Goal: Task Accomplishment & Management: Manage account settings

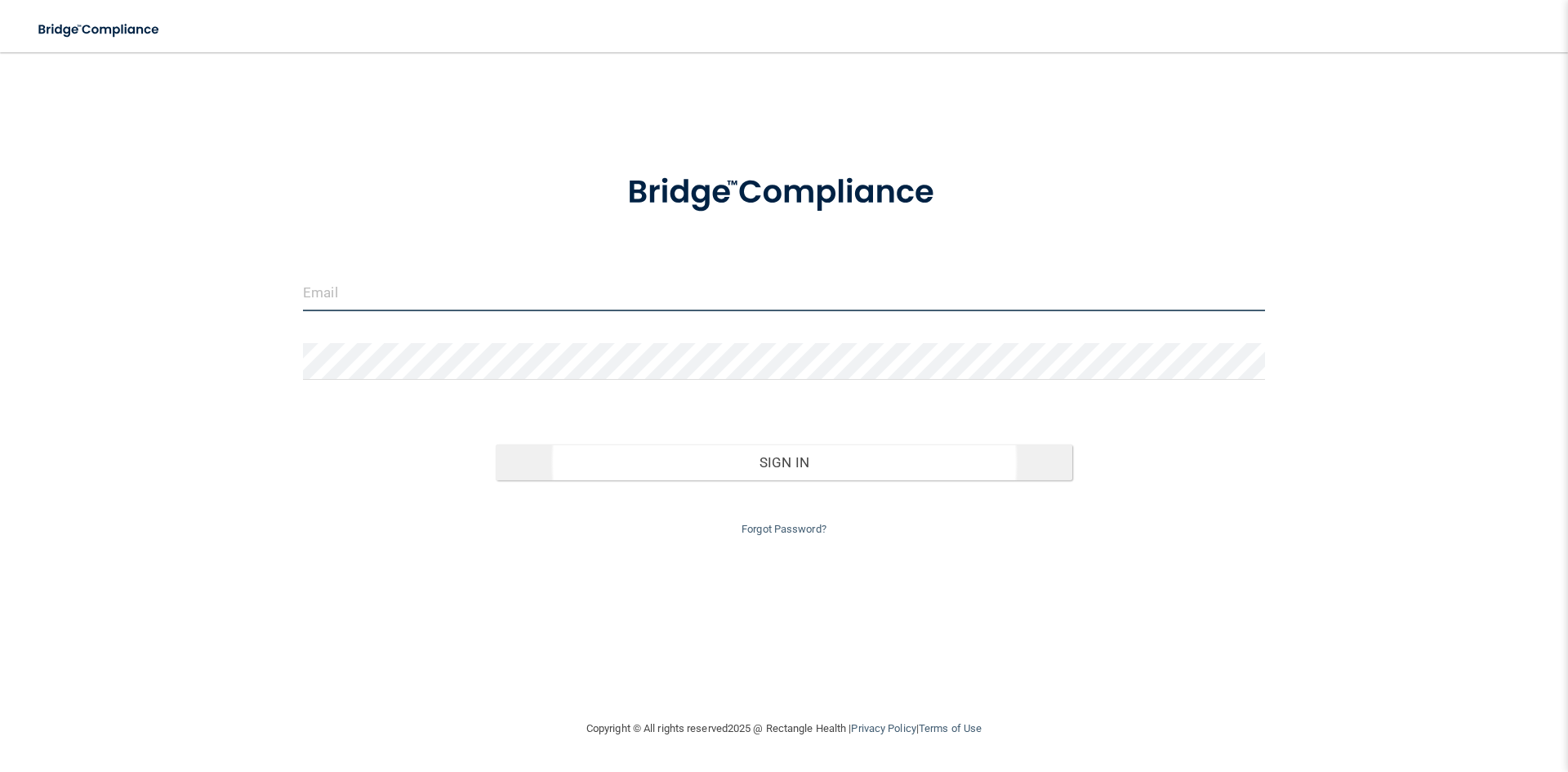
type input "[EMAIL_ADDRESS][DOMAIN_NAME]"
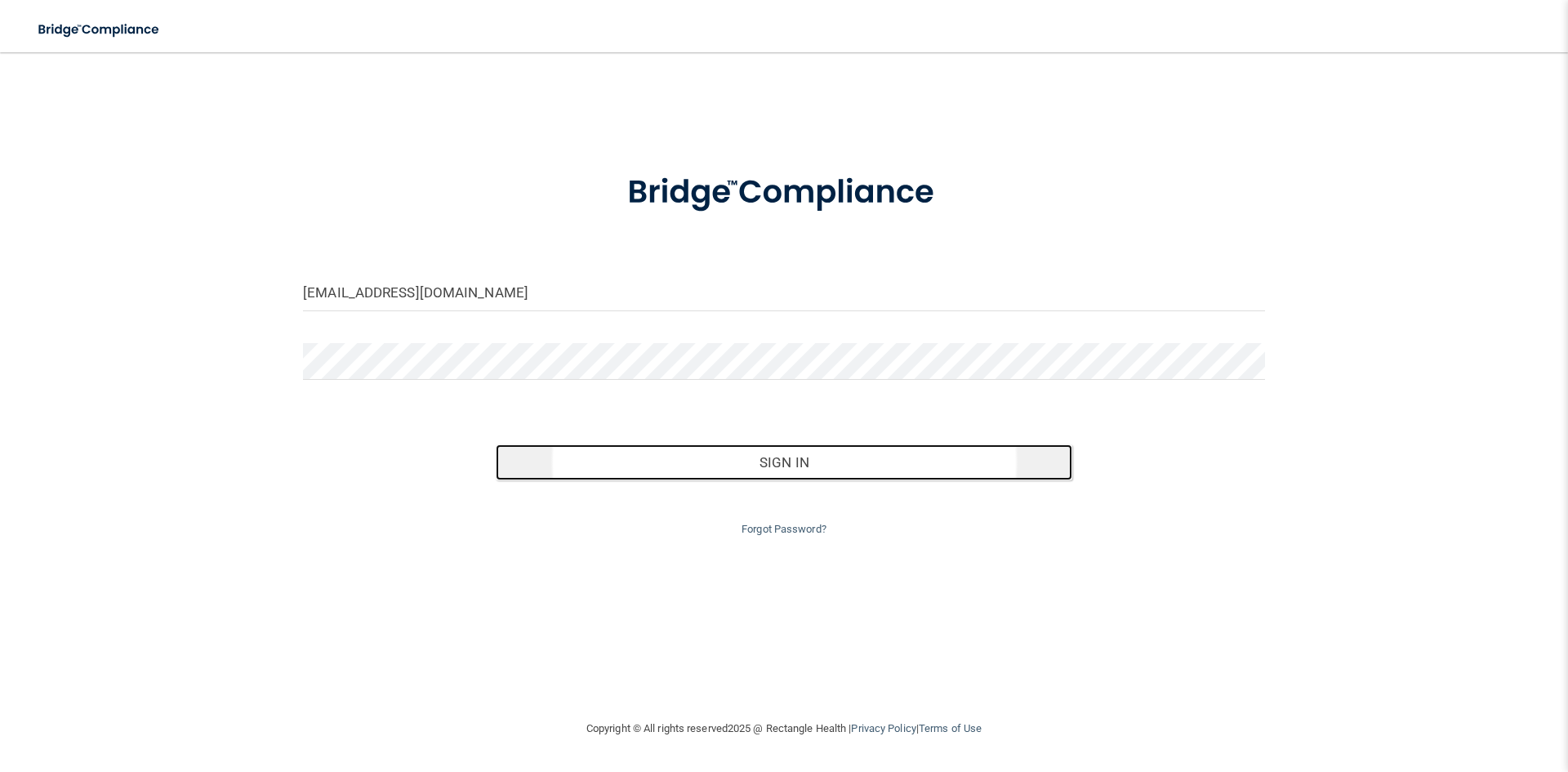
click at [853, 473] on button "Sign In" at bounding box center [784, 462] width 578 height 36
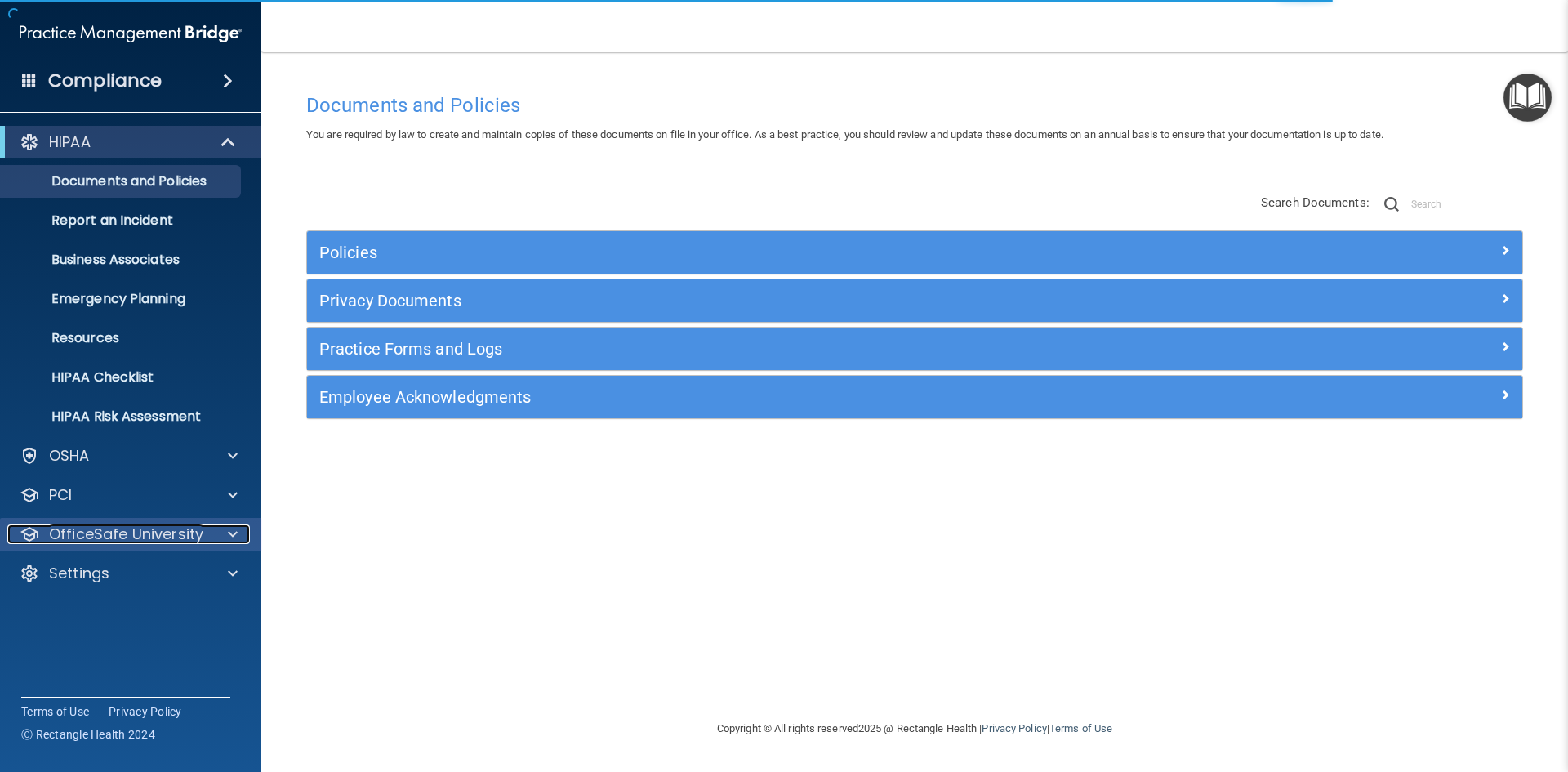
click at [73, 540] on p "OfficeSafe University" at bounding box center [126, 534] width 155 height 19
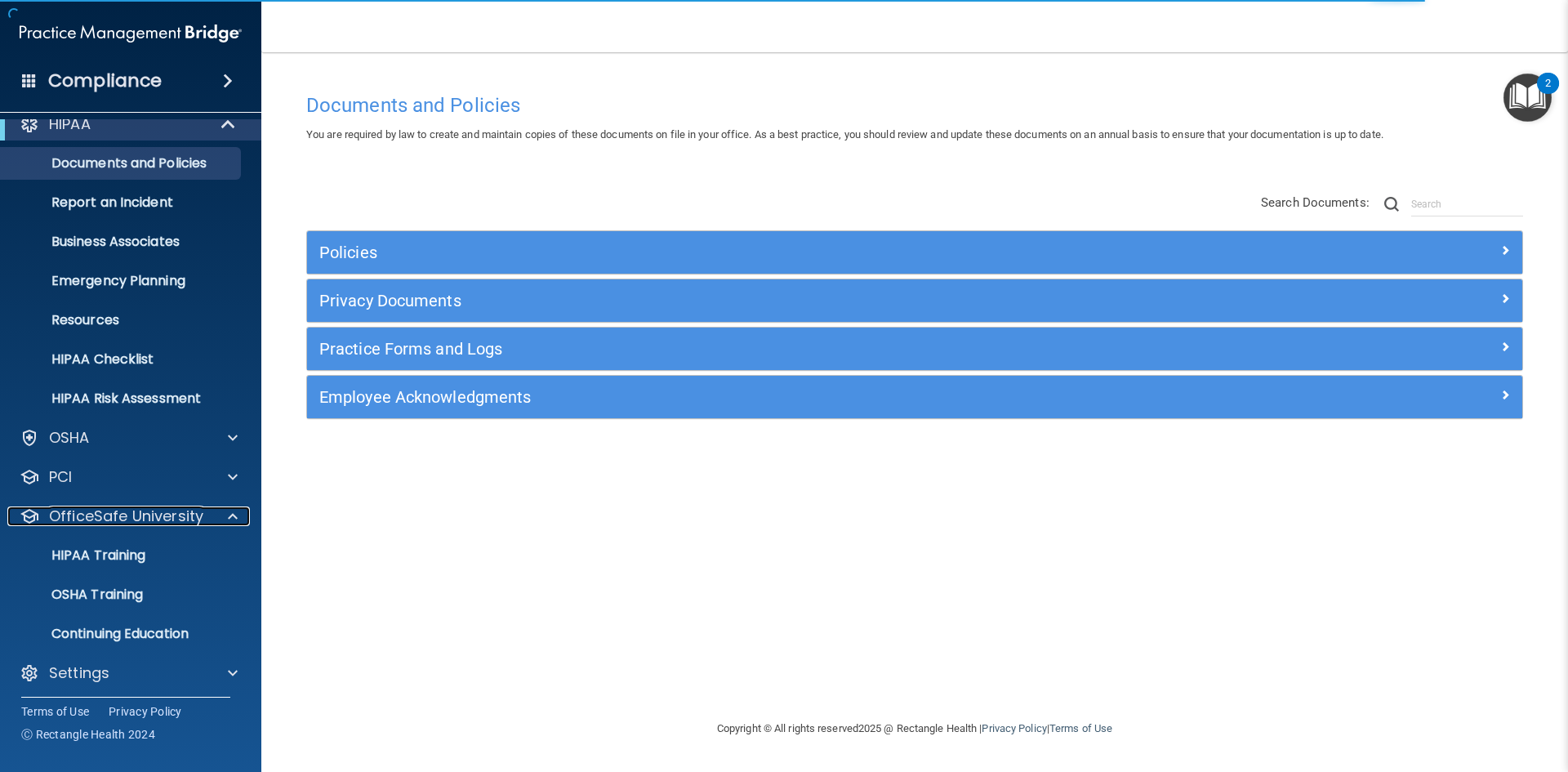
scroll to position [24, 0]
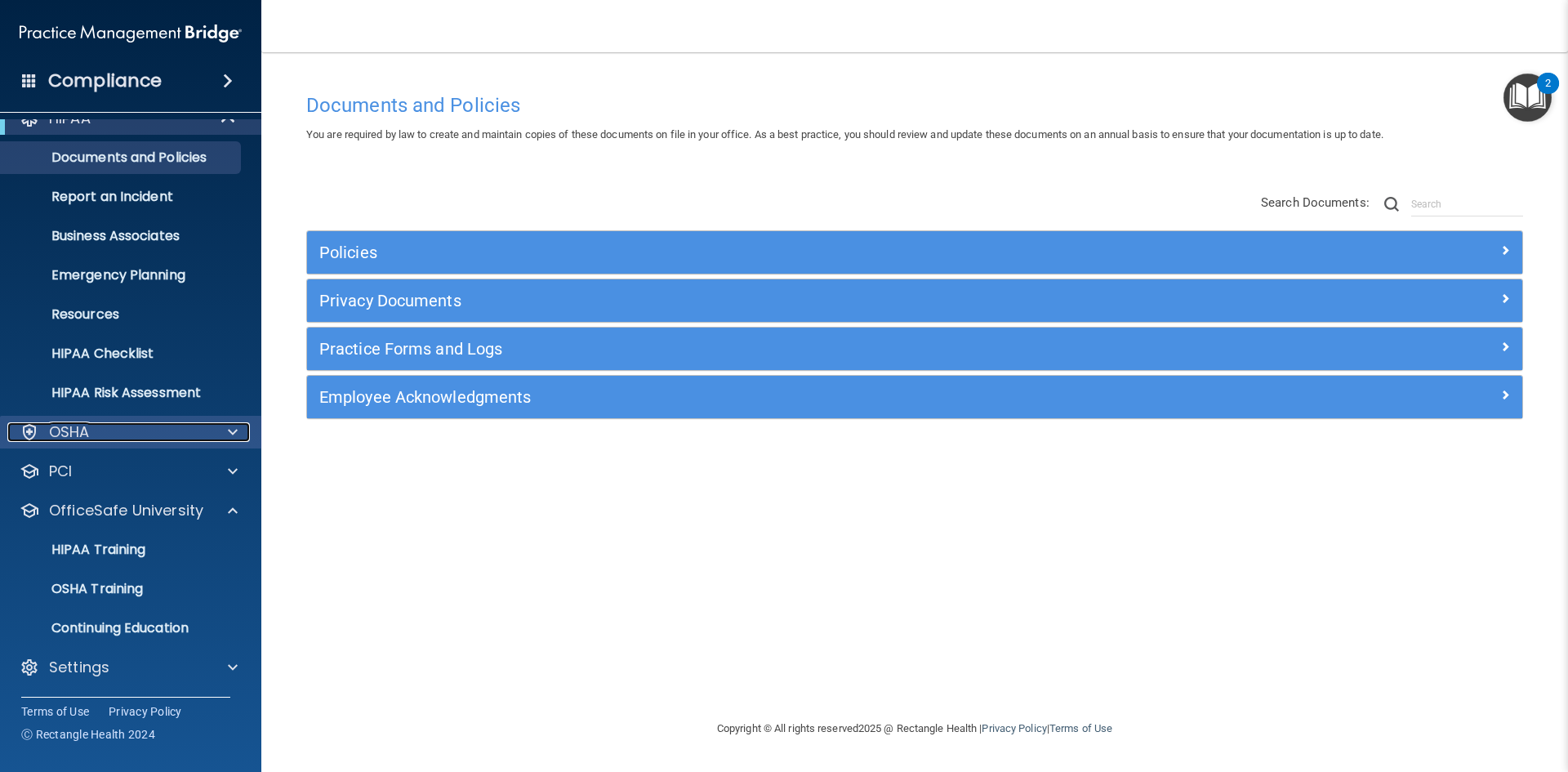
click at [102, 427] on div "OSHA" at bounding box center [109, 432] width 203 height 19
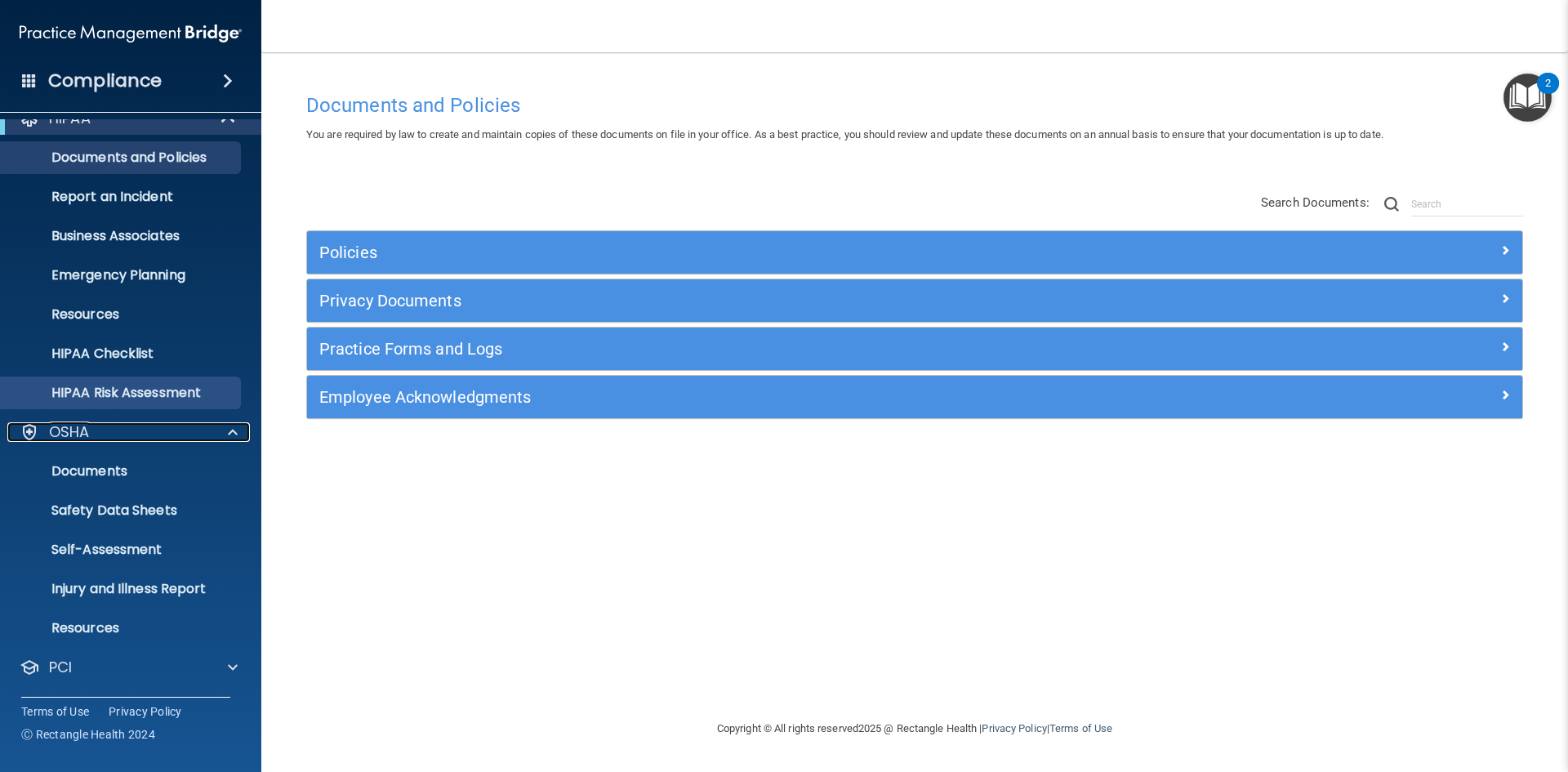
scroll to position [220, 0]
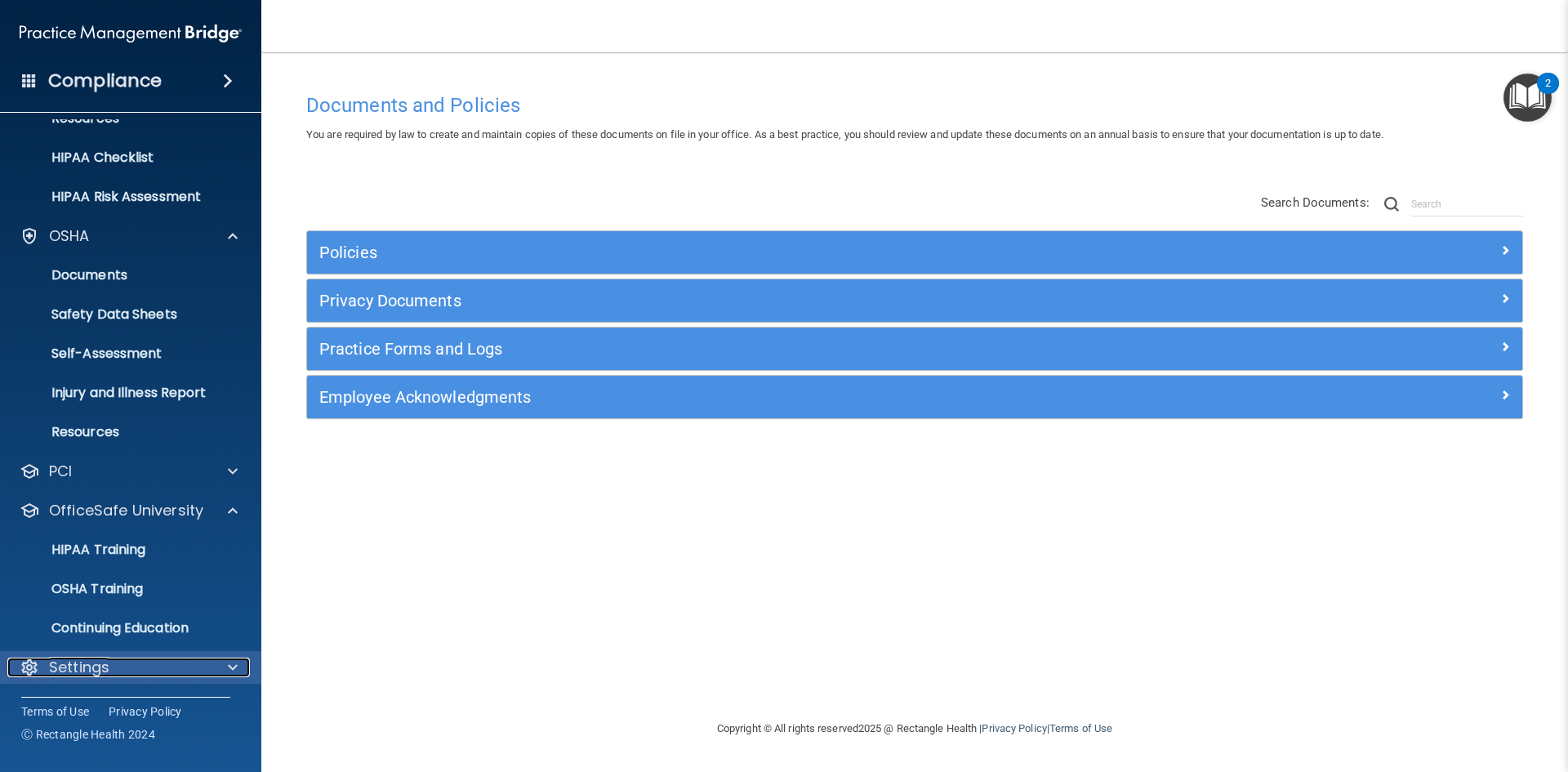
click at [133, 658] on div "Settings" at bounding box center [109, 667] width 203 height 19
click at [137, 676] on div "Settings" at bounding box center [109, 667] width 203 height 19
drag, startPoint x: 137, startPoint y: 675, endPoint x: 150, endPoint y: 659, distance: 20.6
click at [140, 673] on div "Settings" at bounding box center [109, 667] width 203 height 19
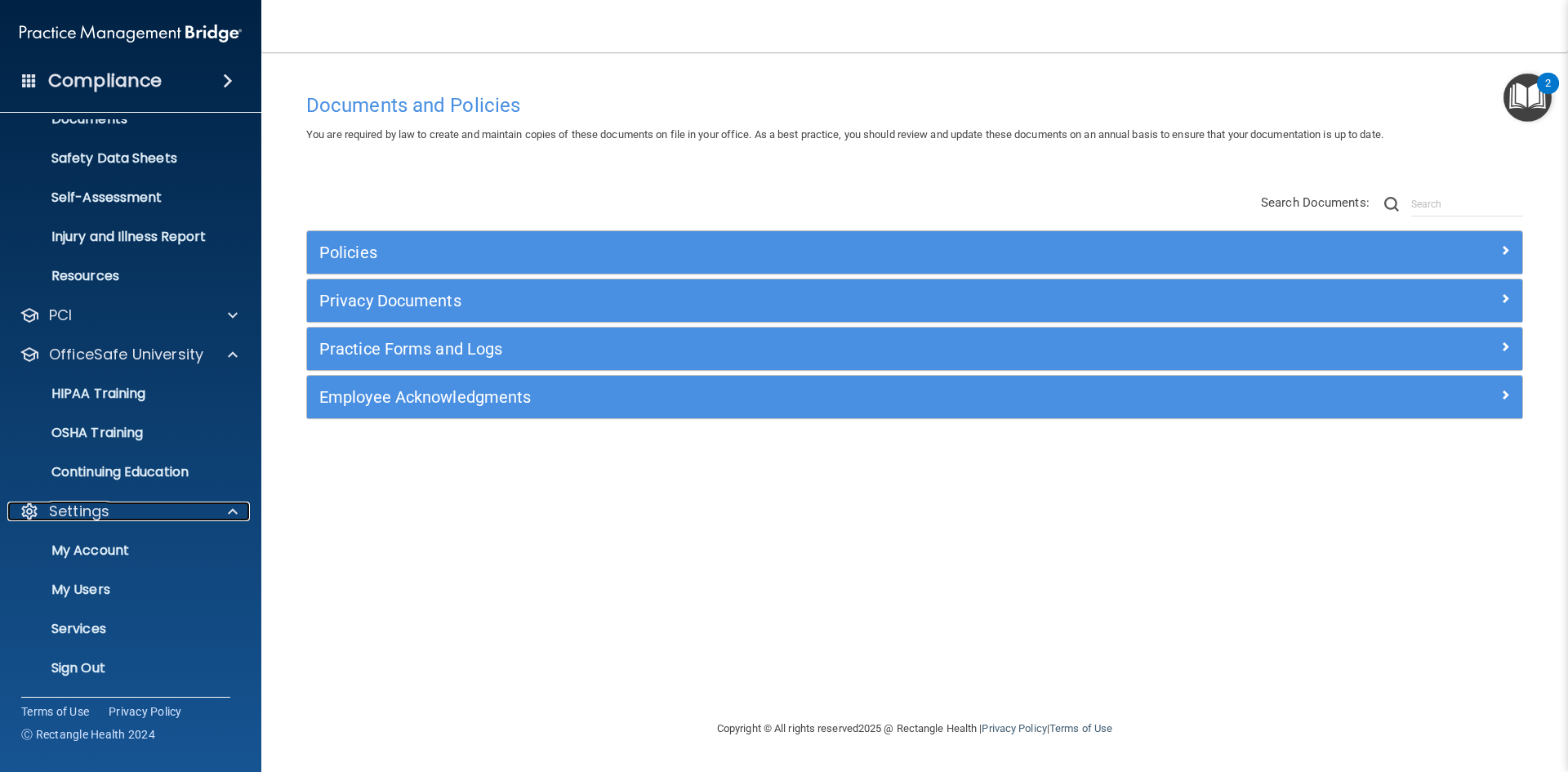
scroll to position [377, 0]
click at [73, 600] on link "My Users" at bounding box center [112, 589] width 258 height 33
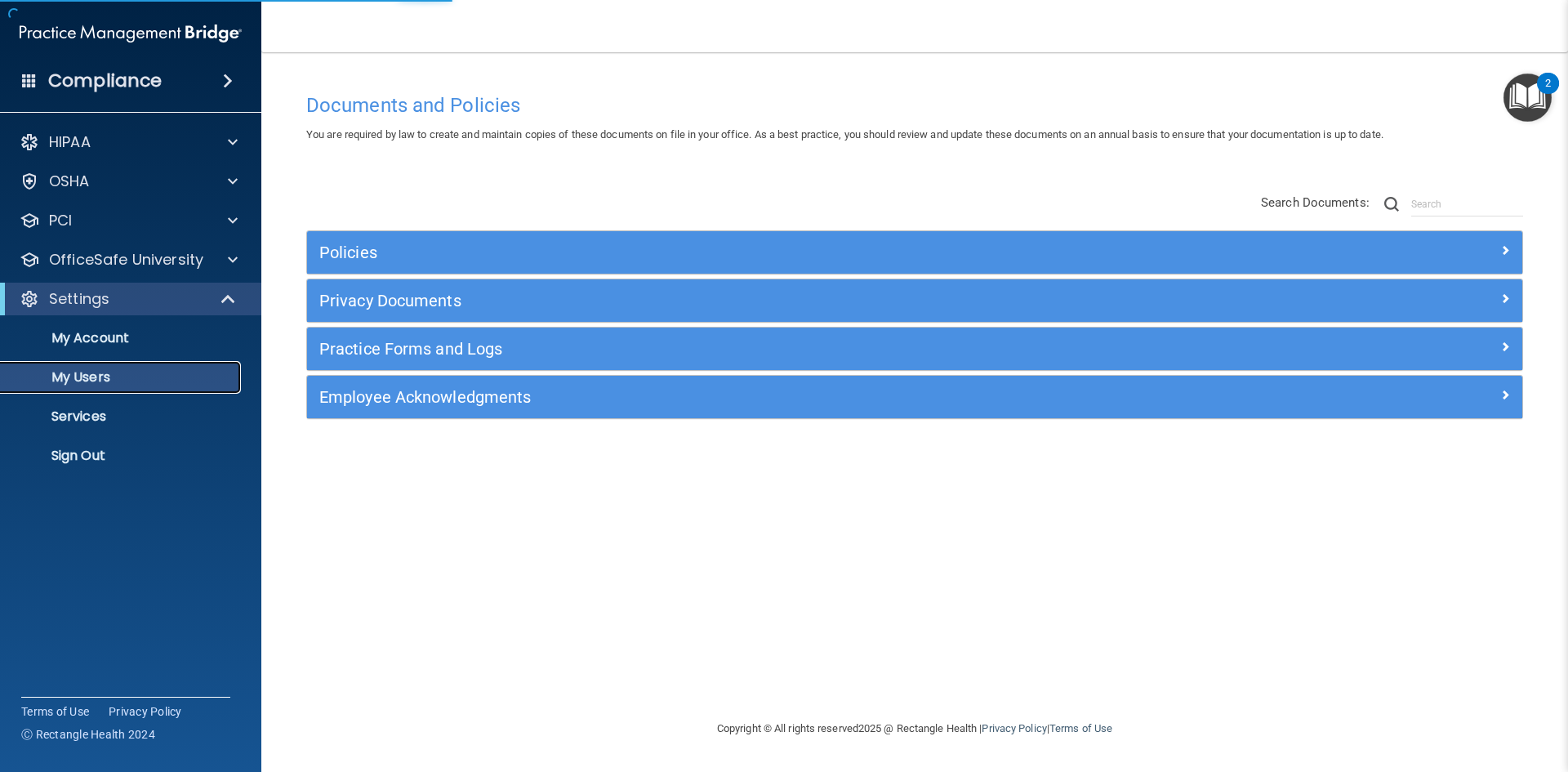
select select "20"
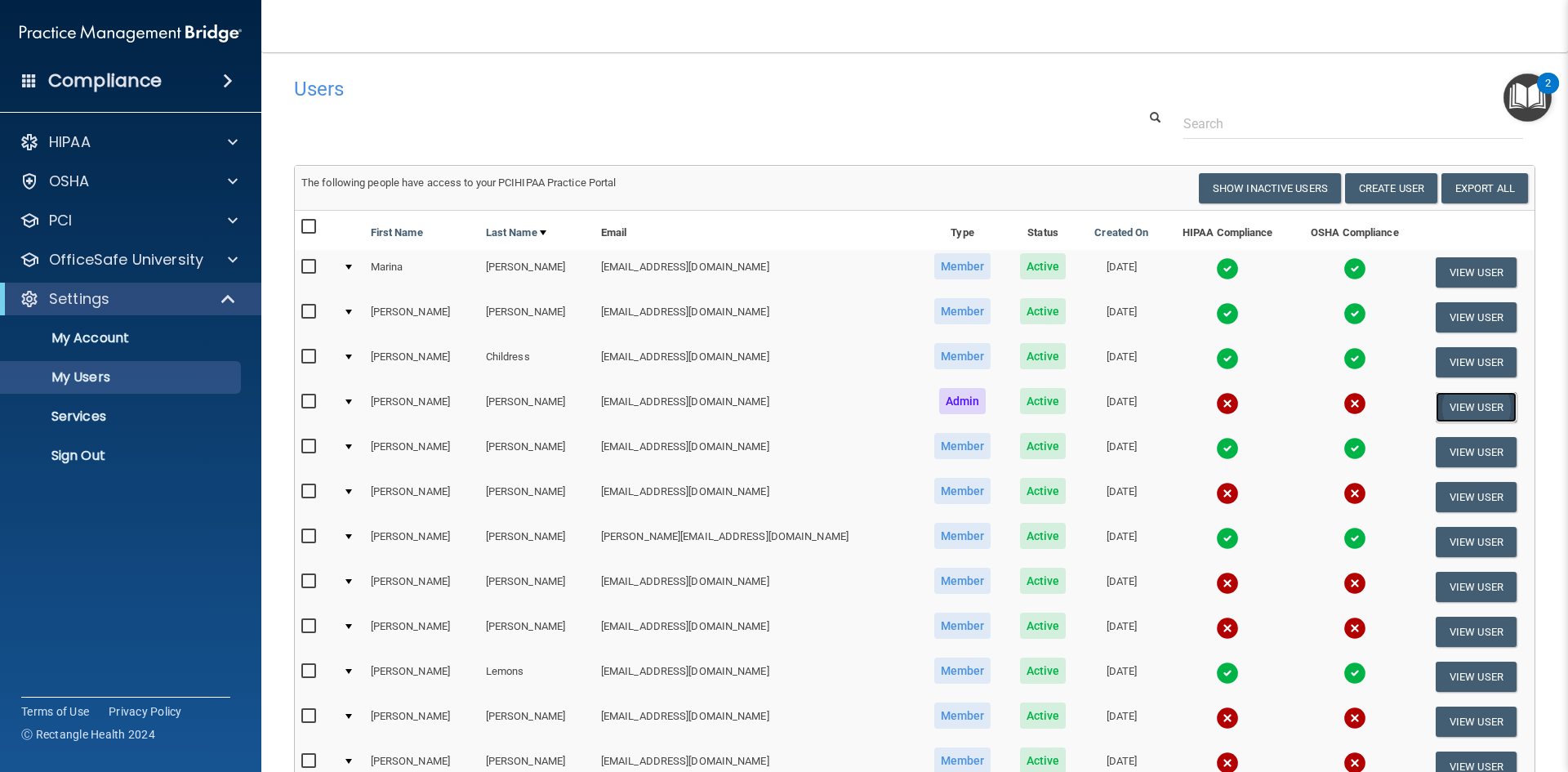
click at [1458, 406] on button "View User" at bounding box center [1476, 407] width 81 height 30
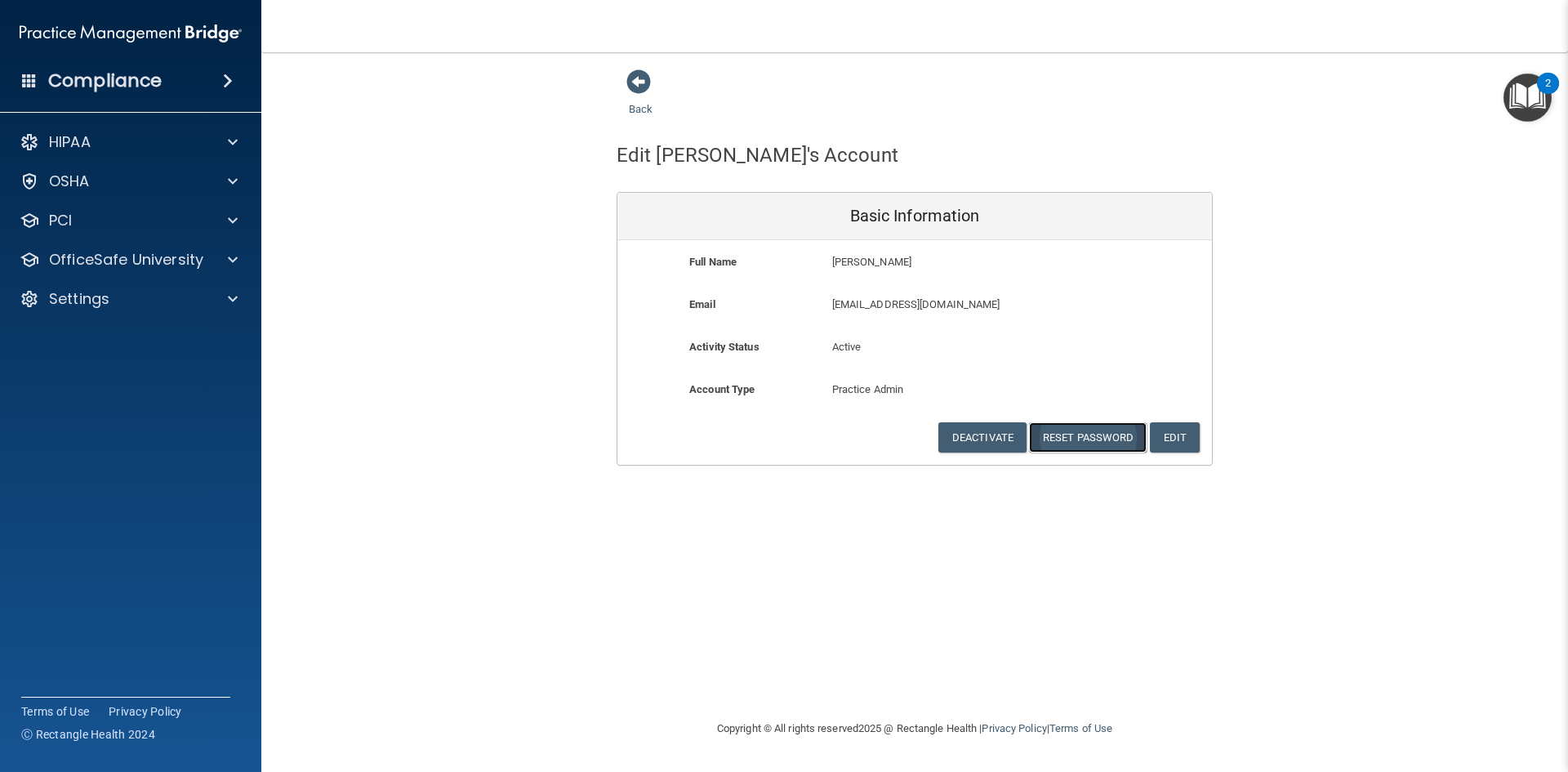
click at [1126, 435] on button "Reset Password" at bounding box center [1088, 438] width 117 height 30
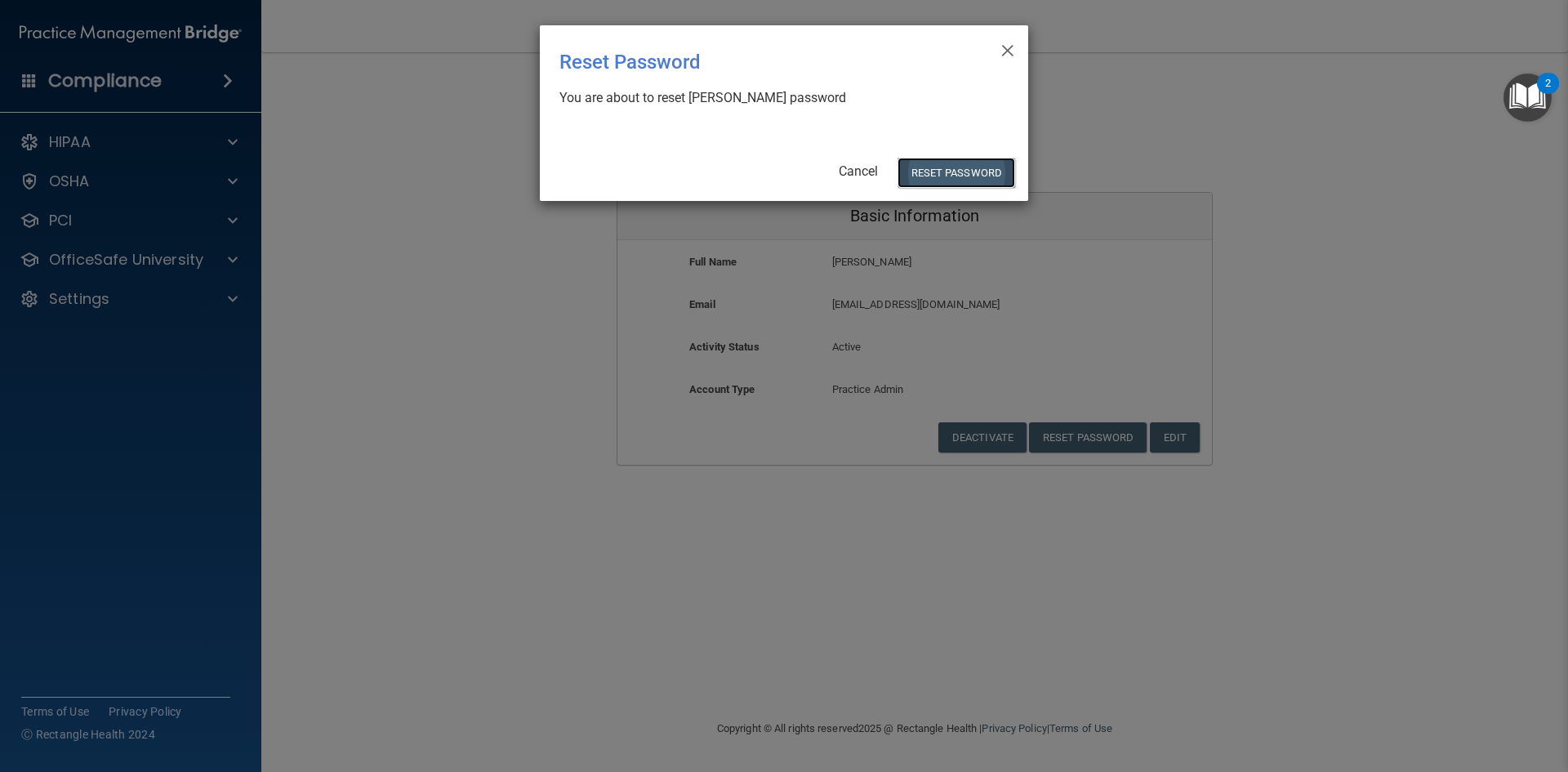
click at [972, 175] on button "Reset Password" at bounding box center [956, 173] width 117 height 30
click at [957, 165] on button "Reset Password" at bounding box center [956, 173] width 117 height 30
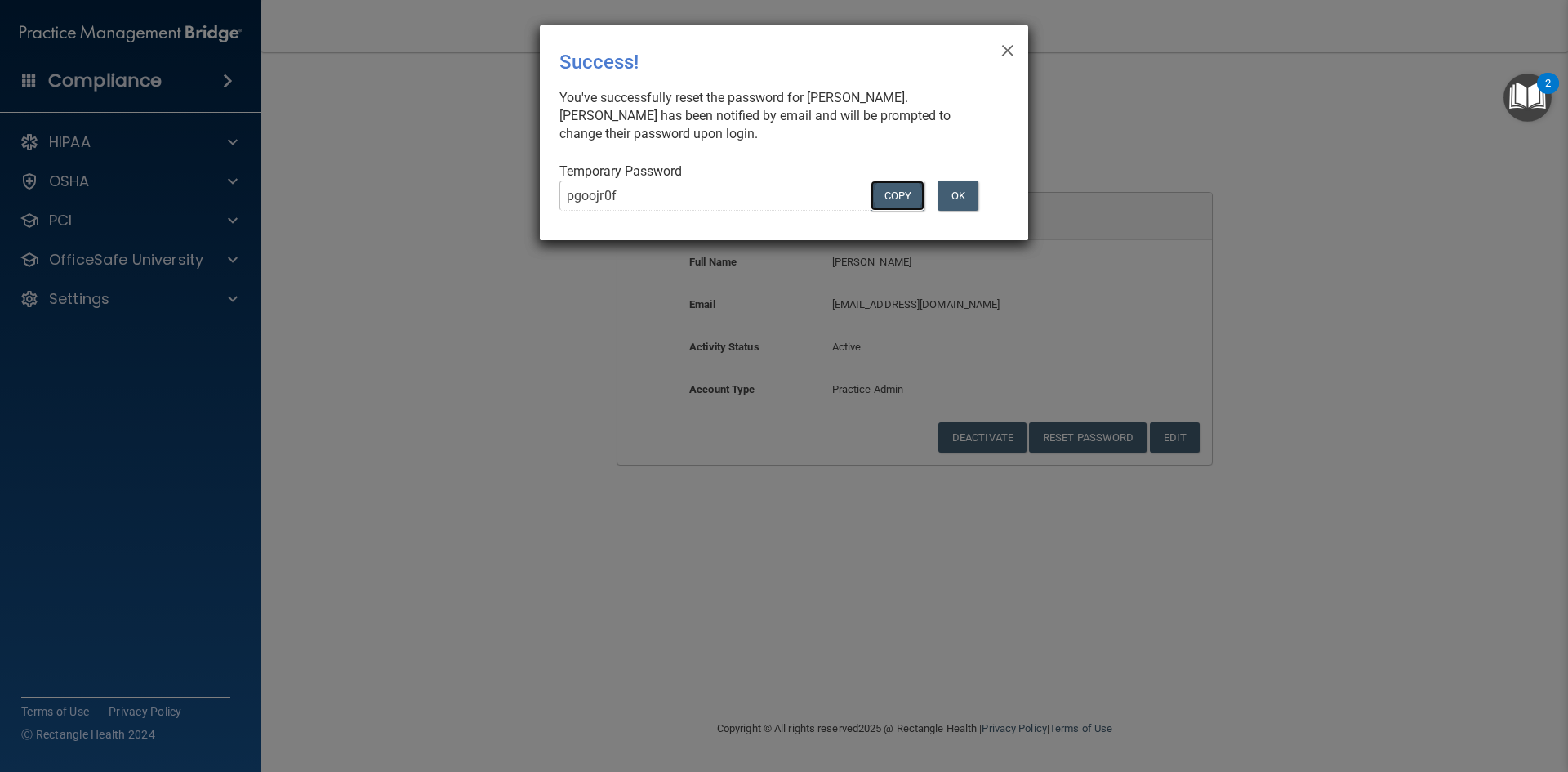
click at [893, 196] on button "COPY" at bounding box center [898, 196] width 54 height 30
click at [963, 197] on button "OK" at bounding box center [958, 196] width 41 height 30
click at [1012, 43] on span "×" at bounding box center [1007, 48] width 14 height 33
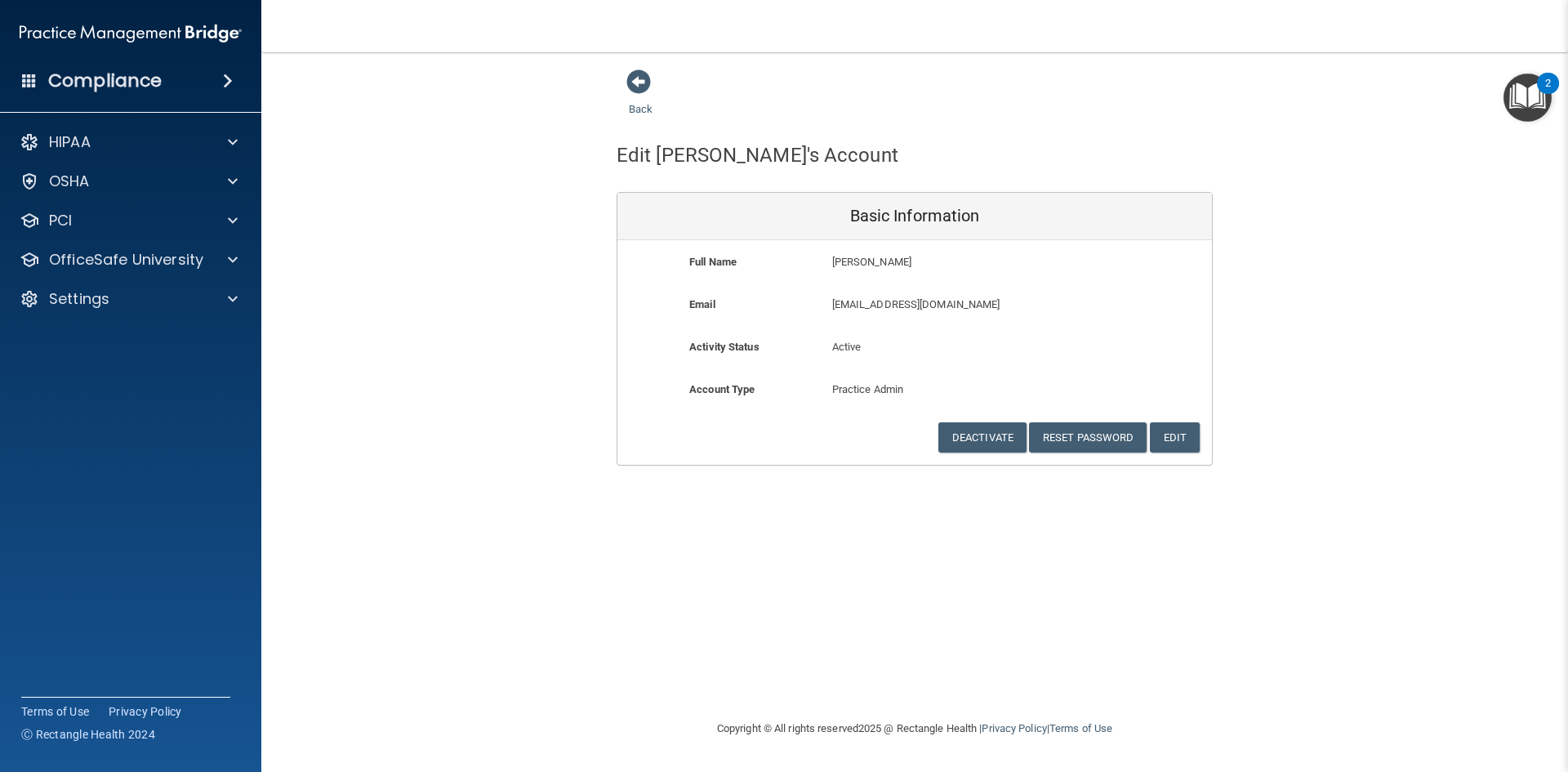
click at [73, 317] on div "HIPAA Documents and Policies Report an Incident Business Associates Emergency P…" at bounding box center [131, 224] width 262 height 209
